Goal: Find specific page/section: Find specific page/section

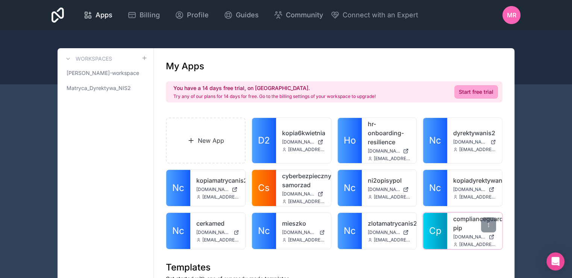
click at [465, 223] on link "complianceguard-pip" at bounding box center [474, 223] width 43 height 18
click at [473, 222] on link "complianceguard-pip" at bounding box center [474, 223] width 43 height 18
